Goal: Task Accomplishment & Management: Manage account settings

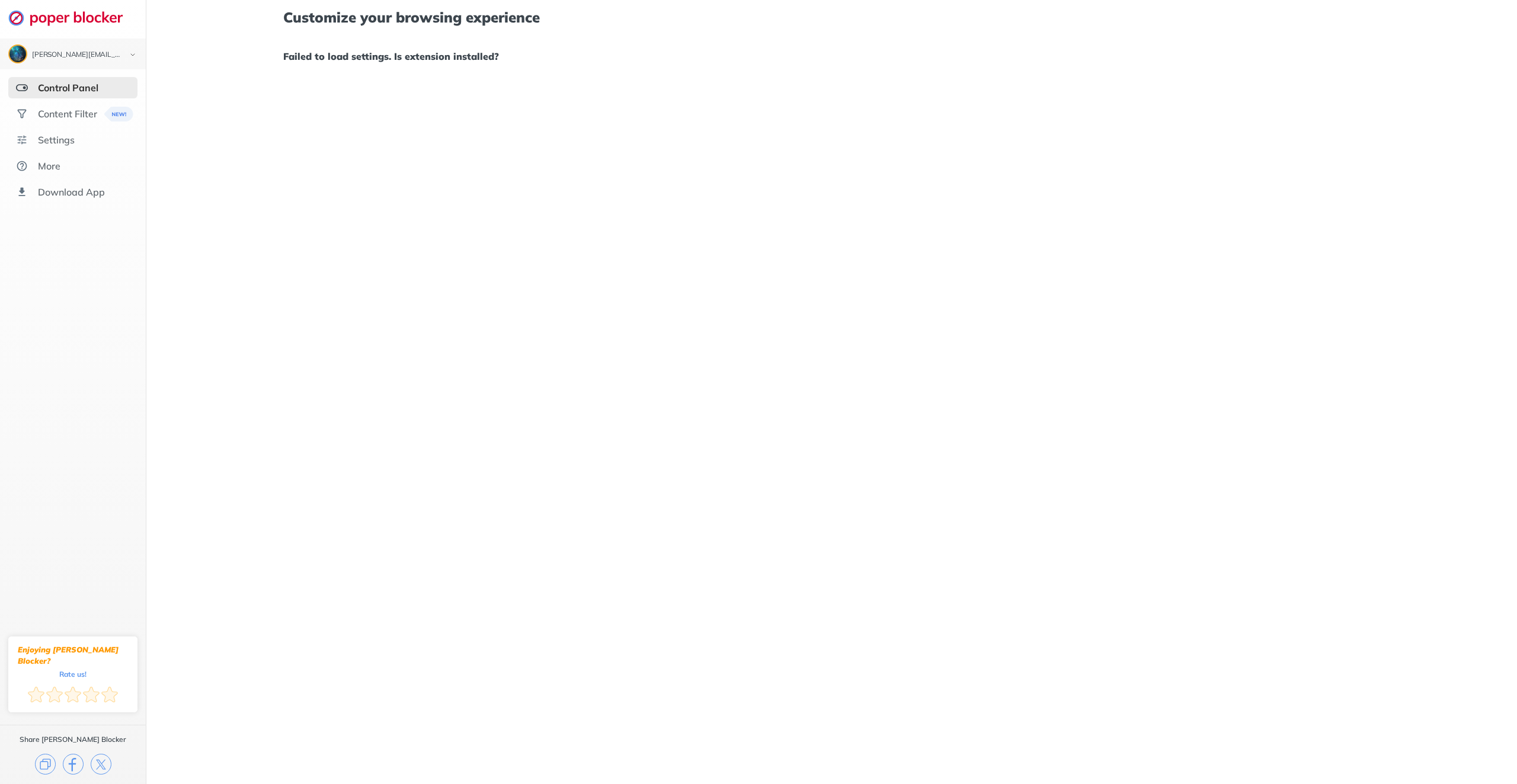
click at [96, 89] on div "Control Panel" at bounding box center [68, 87] width 60 height 12
click at [64, 120] on div "Content Filter" at bounding box center [68, 113] width 59 height 12
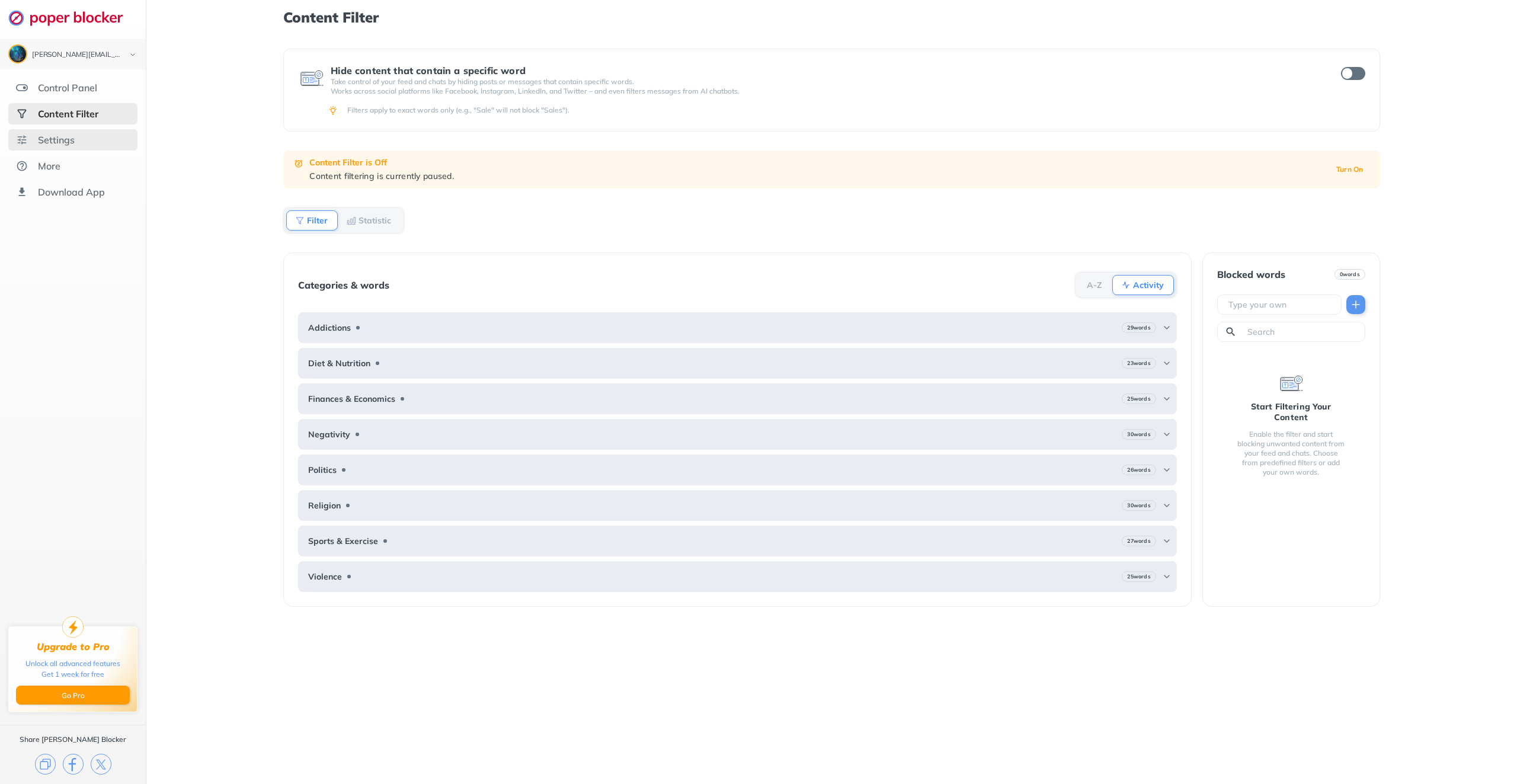
click at [53, 142] on div "Settings" at bounding box center [56, 139] width 37 height 12
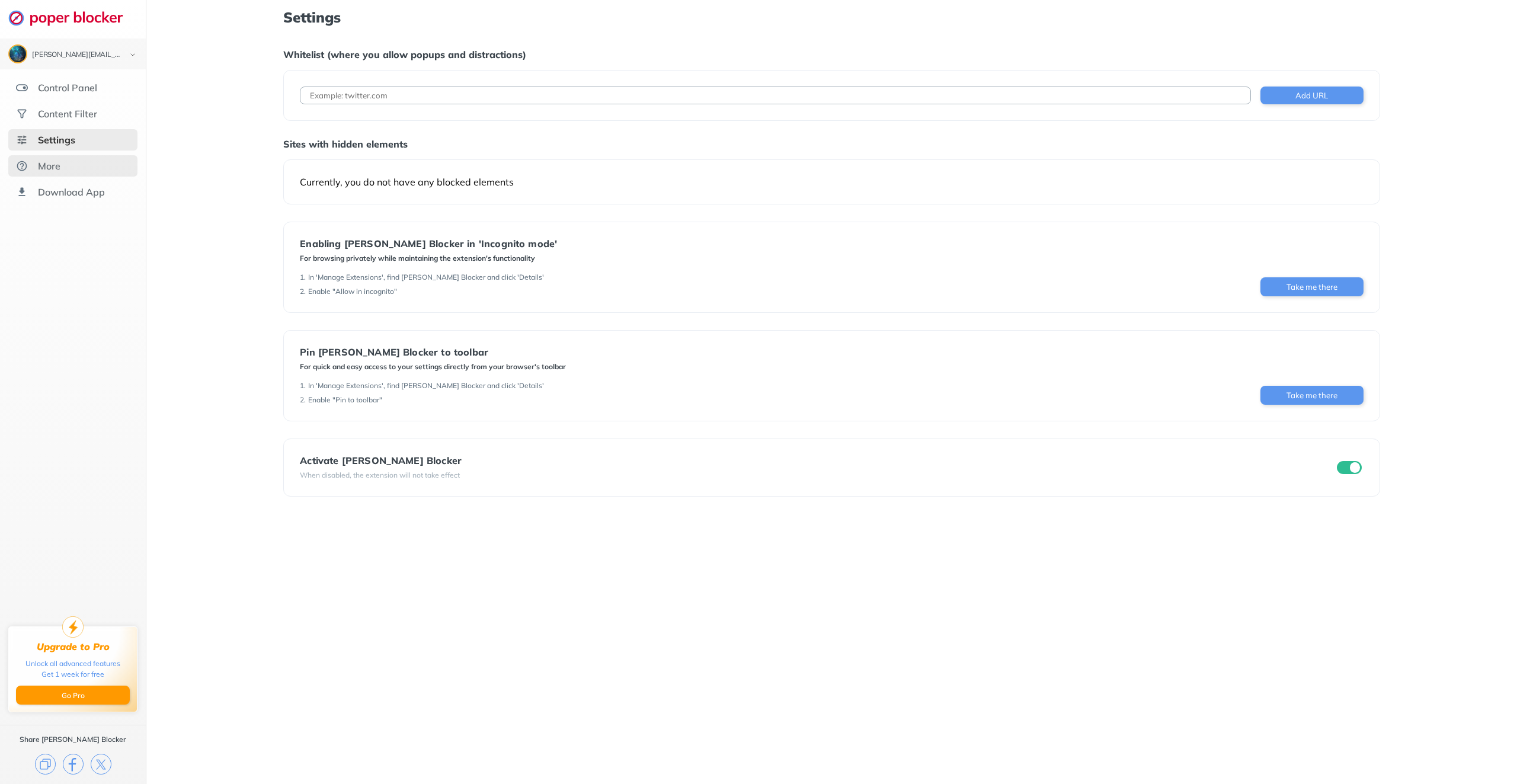
click at [50, 169] on div "More" at bounding box center [50, 166] width 23 height 12
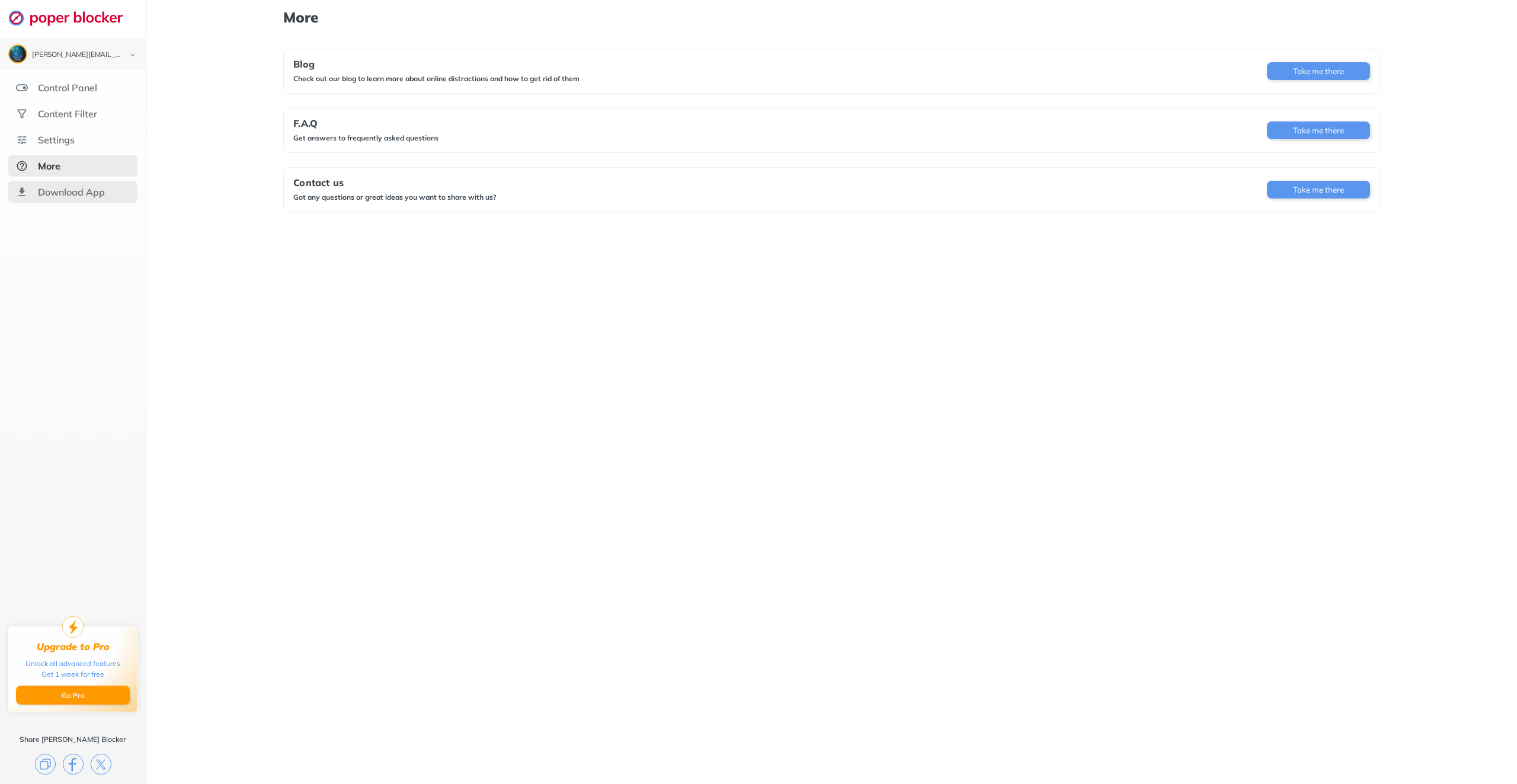
click at [58, 187] on div "Download App" at bounding box center [72, 192] width 67 height 12
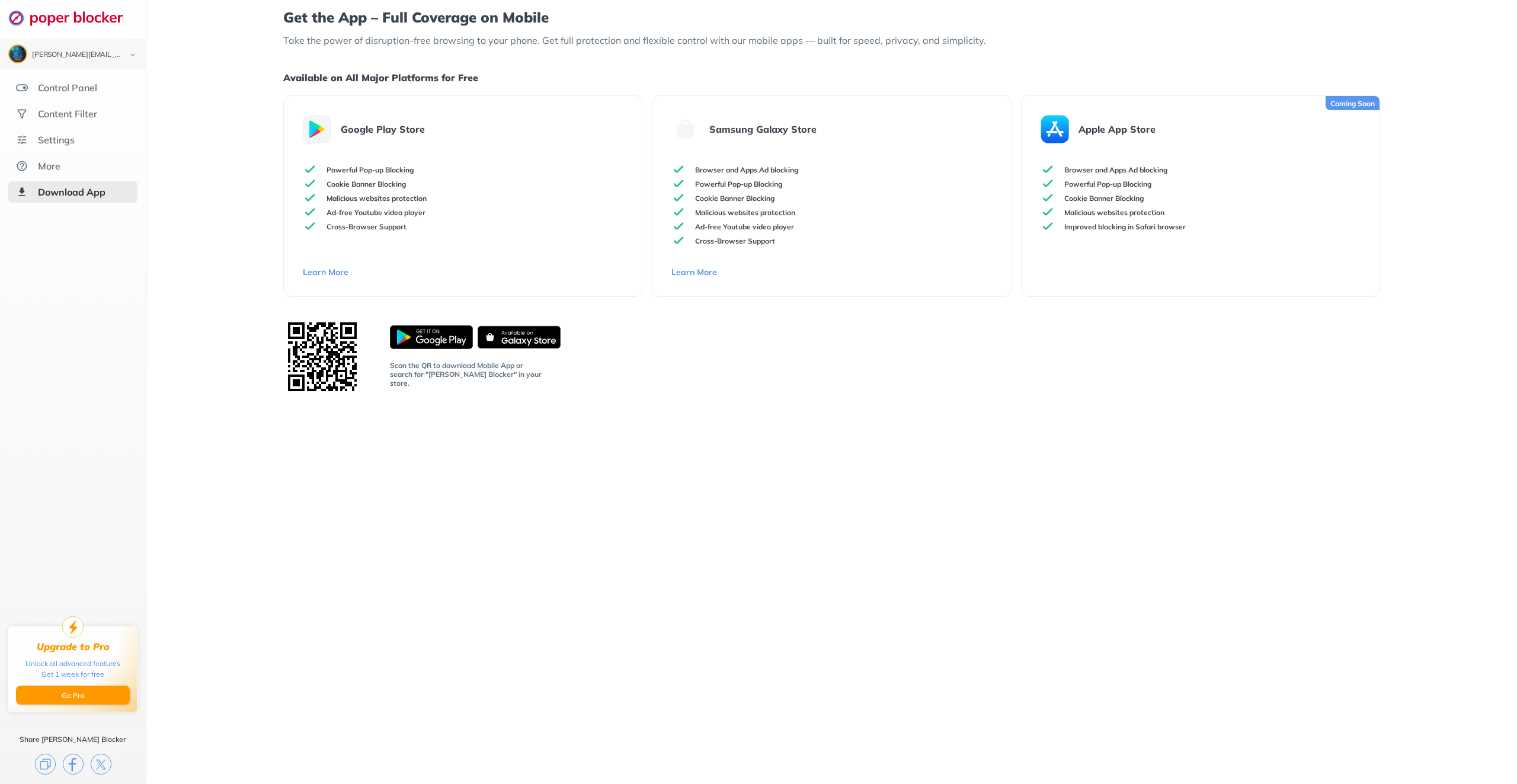
click at [51, 198] on div "Download App" at bounding box center [72, 192] width 68 height 12
click at [47, 198] on div "Download App" at bounding box center [72, 192] width 68 height 12
click at [84, 94] on div "Control Panel" at bounding box center [68, 87] width 59 height 12
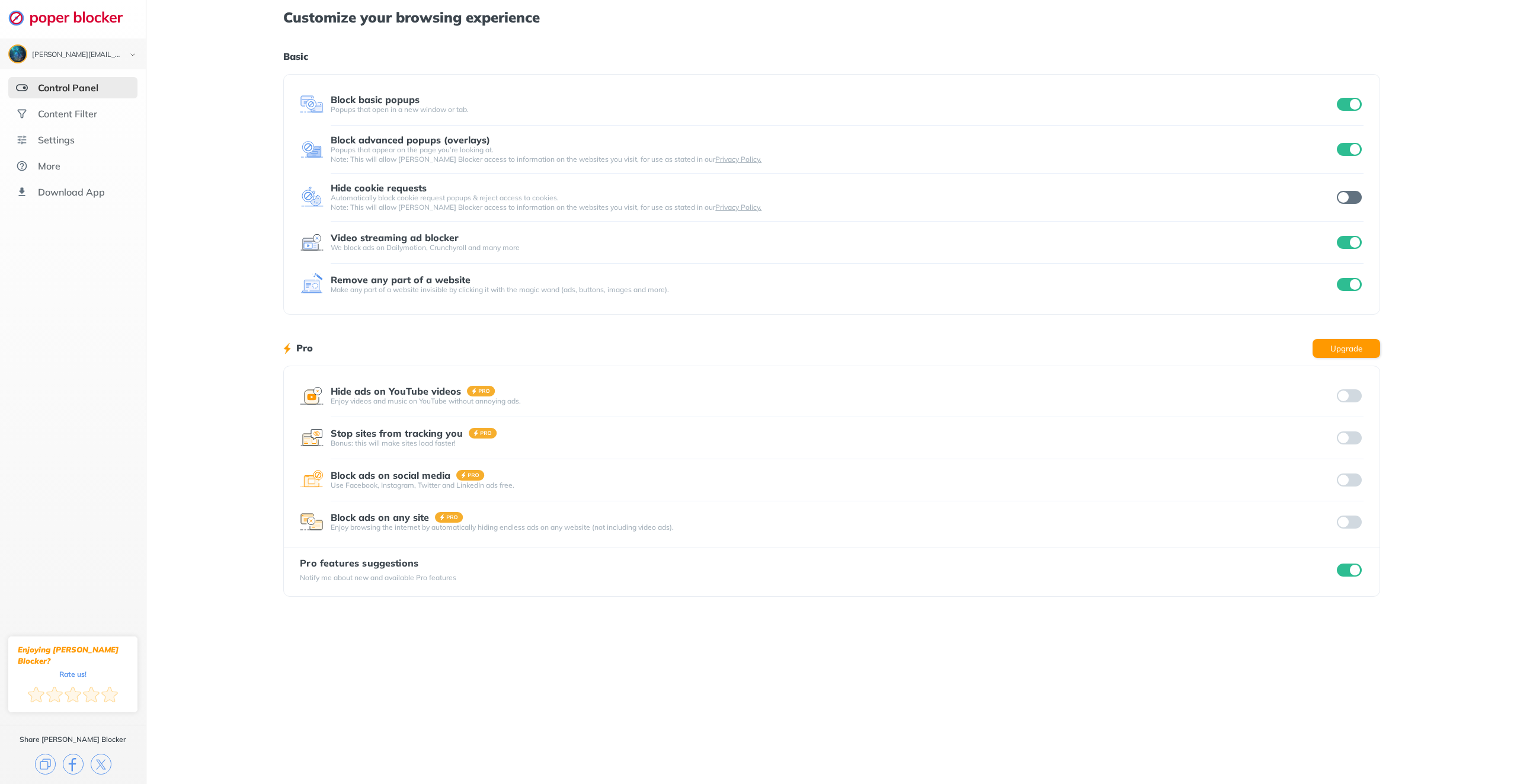
click at [1349, 145] on input "checkbox" at bounding box center [1349, 149] width 25 height 13
click at [1349, 106] on input "checkbox" at bounding box center [1349, 104] width 25 height 13
click at [1342, 243] on input "checkbox" at bounding box center [1349, 243] width 25 height 13
click at [1342, 281] on input "checkbox" at bounding box center [1349, 284] width 25 height 13
click at [1348, 571] on input "checkbox" at bounding box center [1349, 570] width 25 height 13
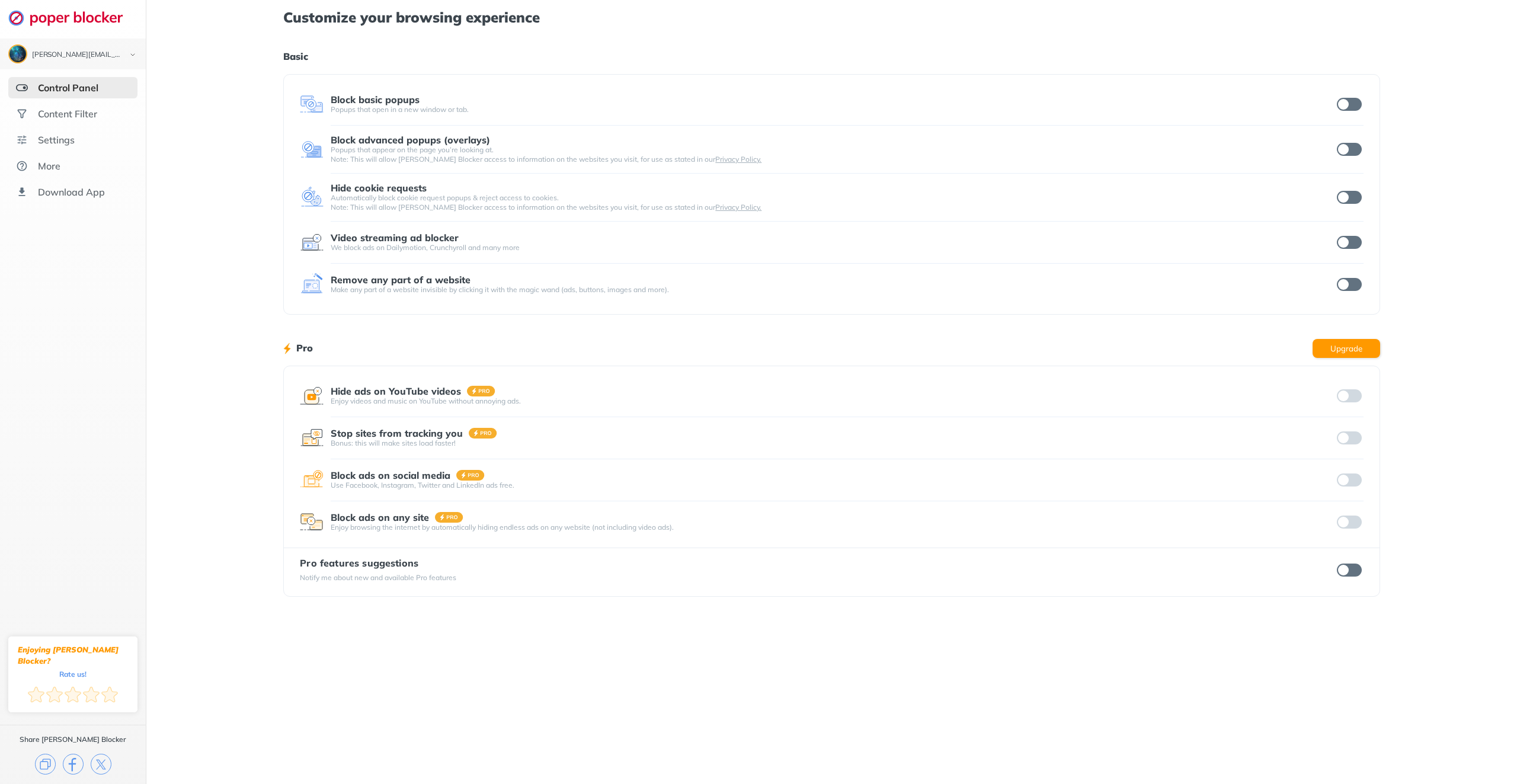
click at [1357, 103] on input "checkbox" at bounding box center [1349, 104] width 25 height 13
click at [1354, 151] on input "checkbox" at bounding box center [1349, 149] width 25 height 13
click at [1352, 199] on input "checkbox" at bounding box center [1349, 197] width 25 height 13
click at [1349, 245] on input "checkbox" at bounding box center [1349, 243] width 25 height 13
click at [1351, 283] on input "checkbox" at bounding box center [1349, 284] width 25 height 13
